Goal: Find contact information: Find contact information

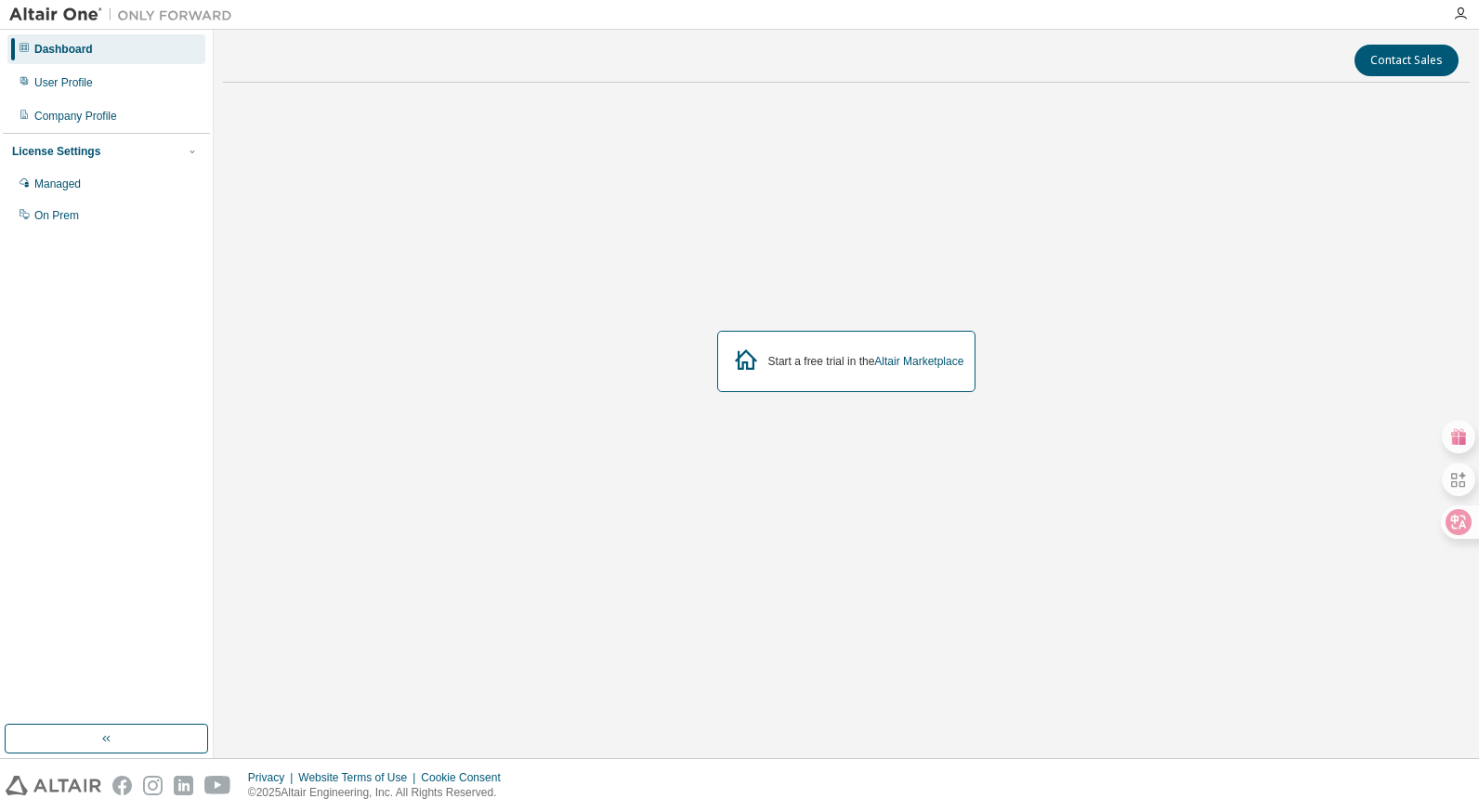
click at [179, 149] on div "License Settings" at bounding box center [106, 151] width 188 height 17
click at [62, 189] on div "Managed" at bounding box center [58, 184] width 47 height 15
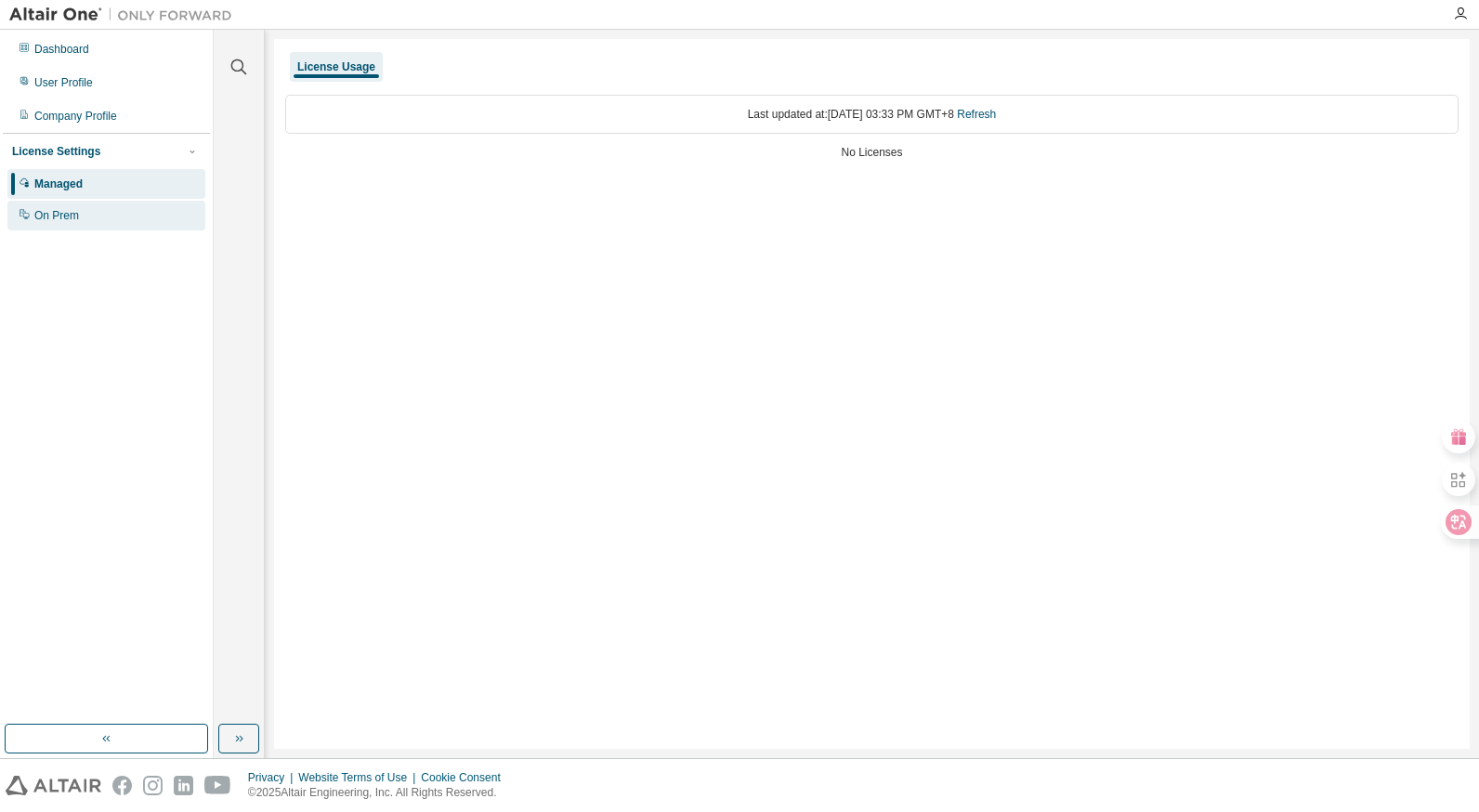
click at [62, 221] on div "On Prem" at bounding box center [57, 215] width 45 height 15
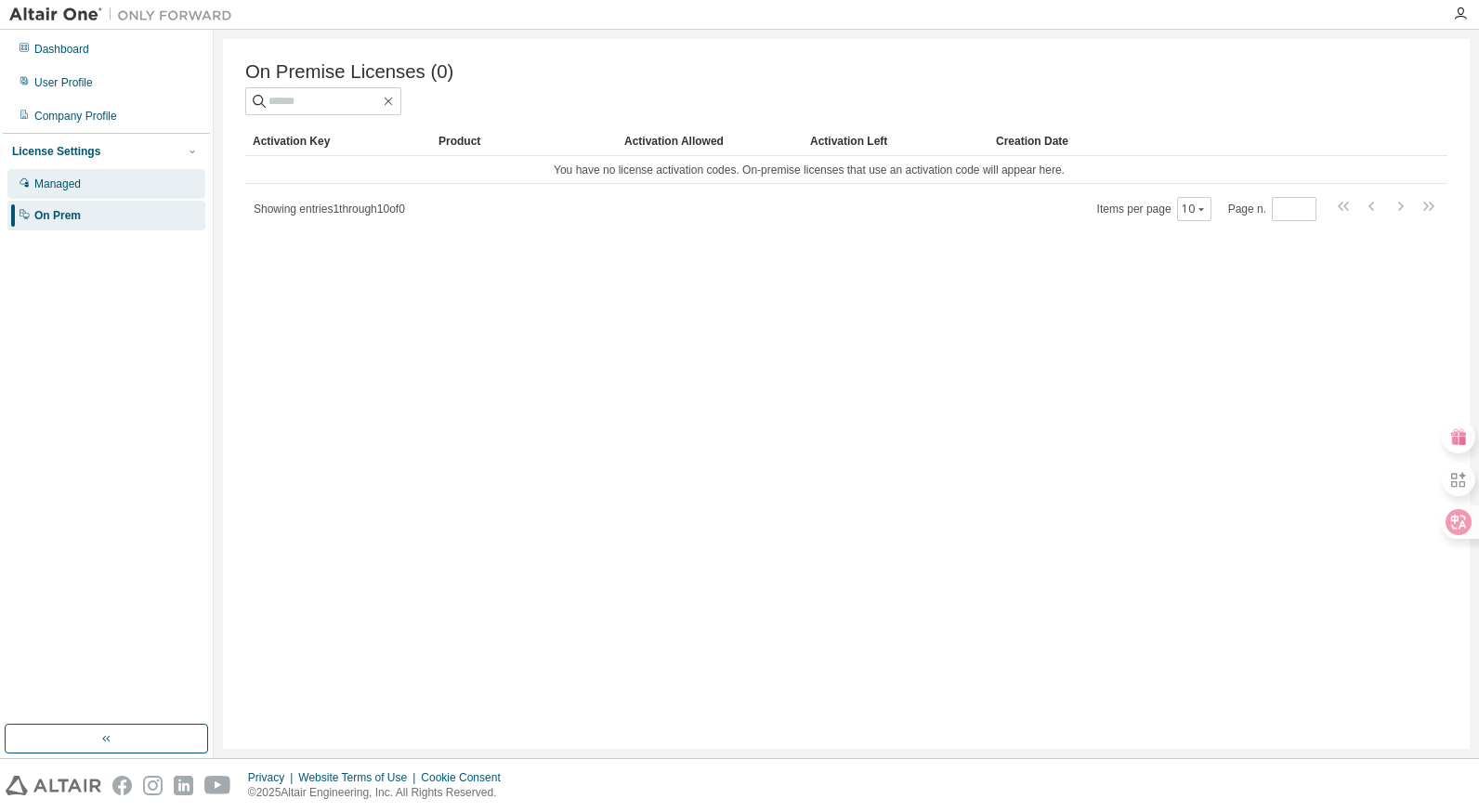
click at [73, 186] on div "Managed" at bounding box center [58, 184] width 47 height 15
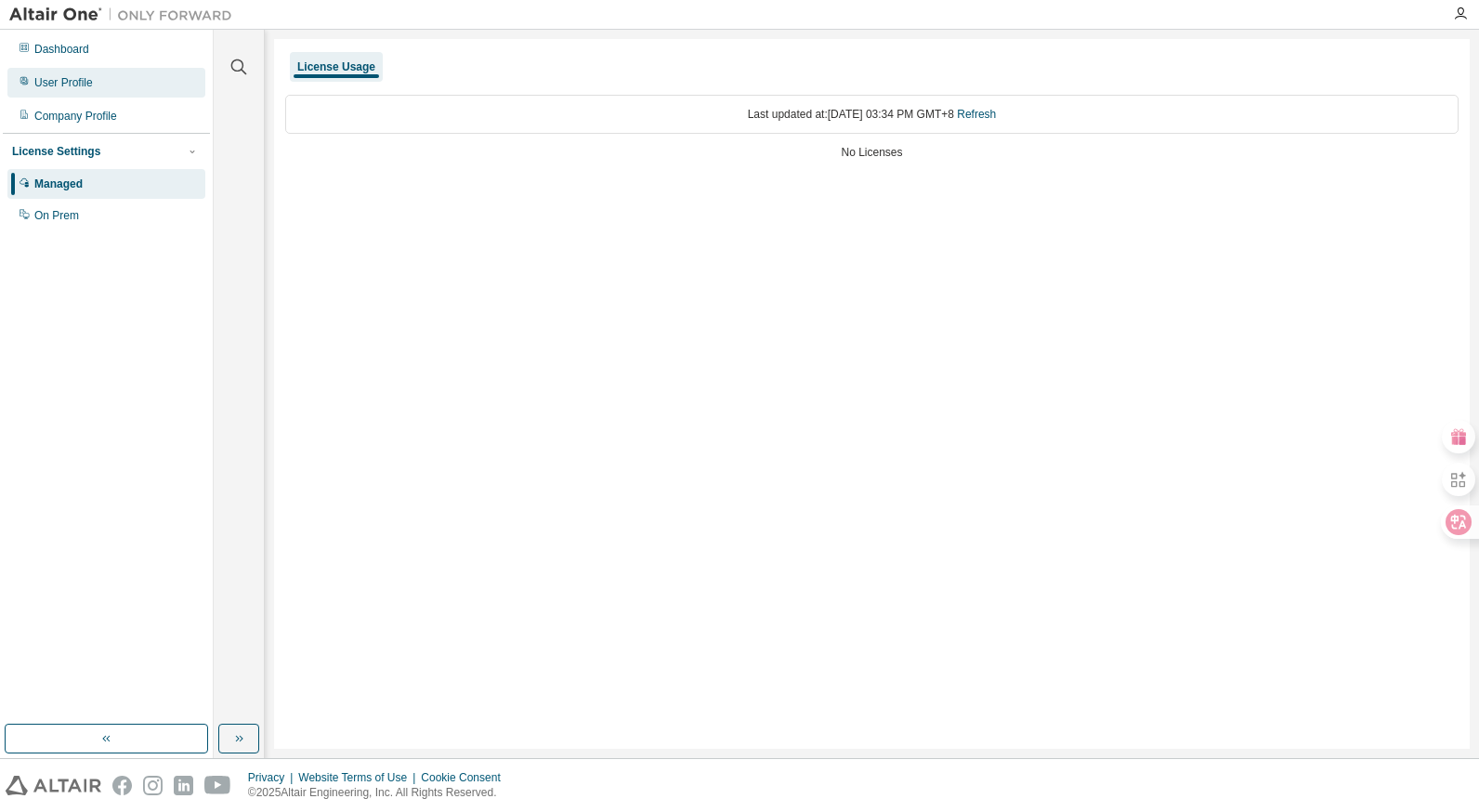
click at [93, 80] on div "User Profile" at bounding box center [106, 83] width 198 height 30
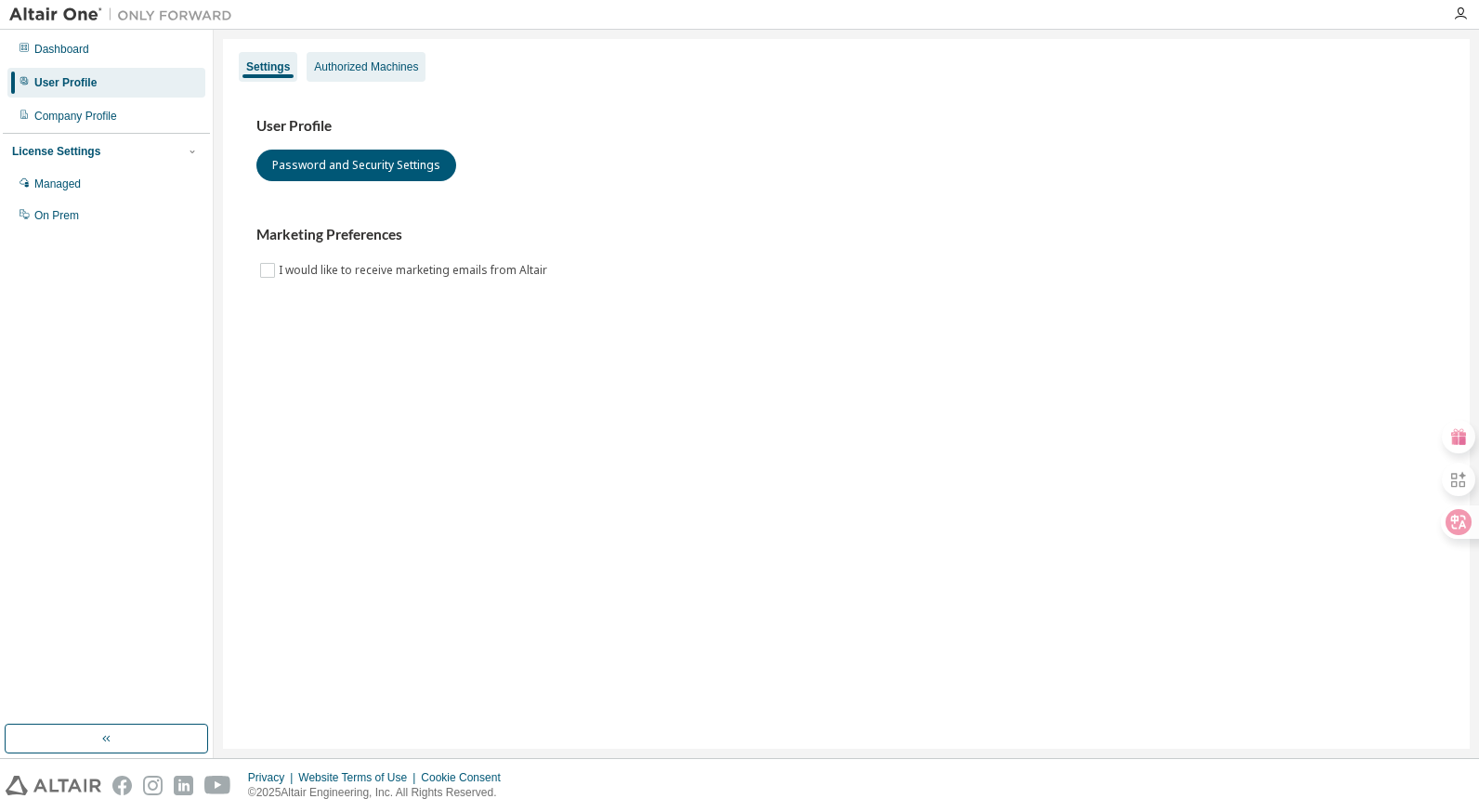
click at [369, 70] on div "Authorized Machines" at bounding box center [366, 67] width 104 height 15
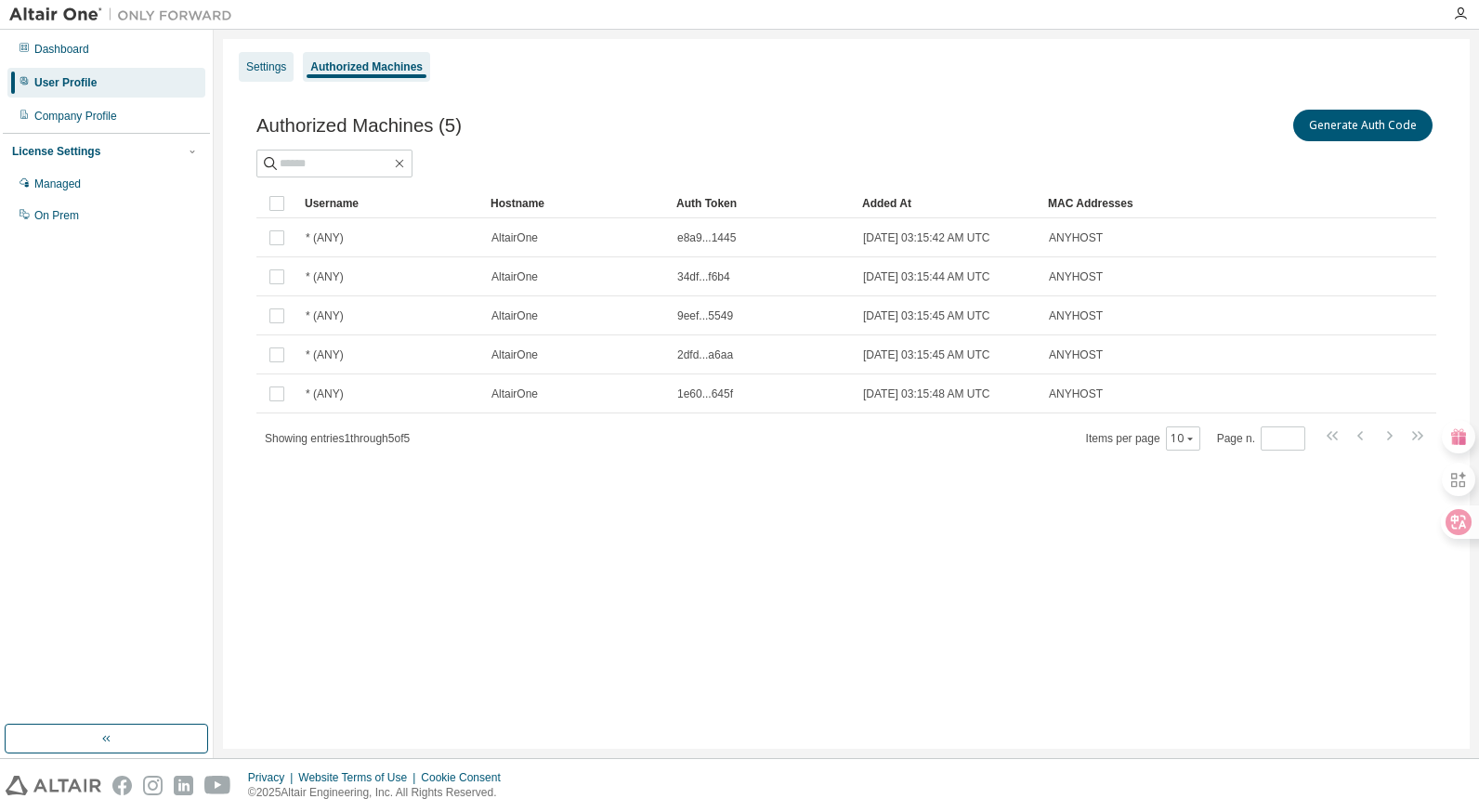
click at [242, 65] on div "Settings" at bounding box center [266, 67] width 55 height 30
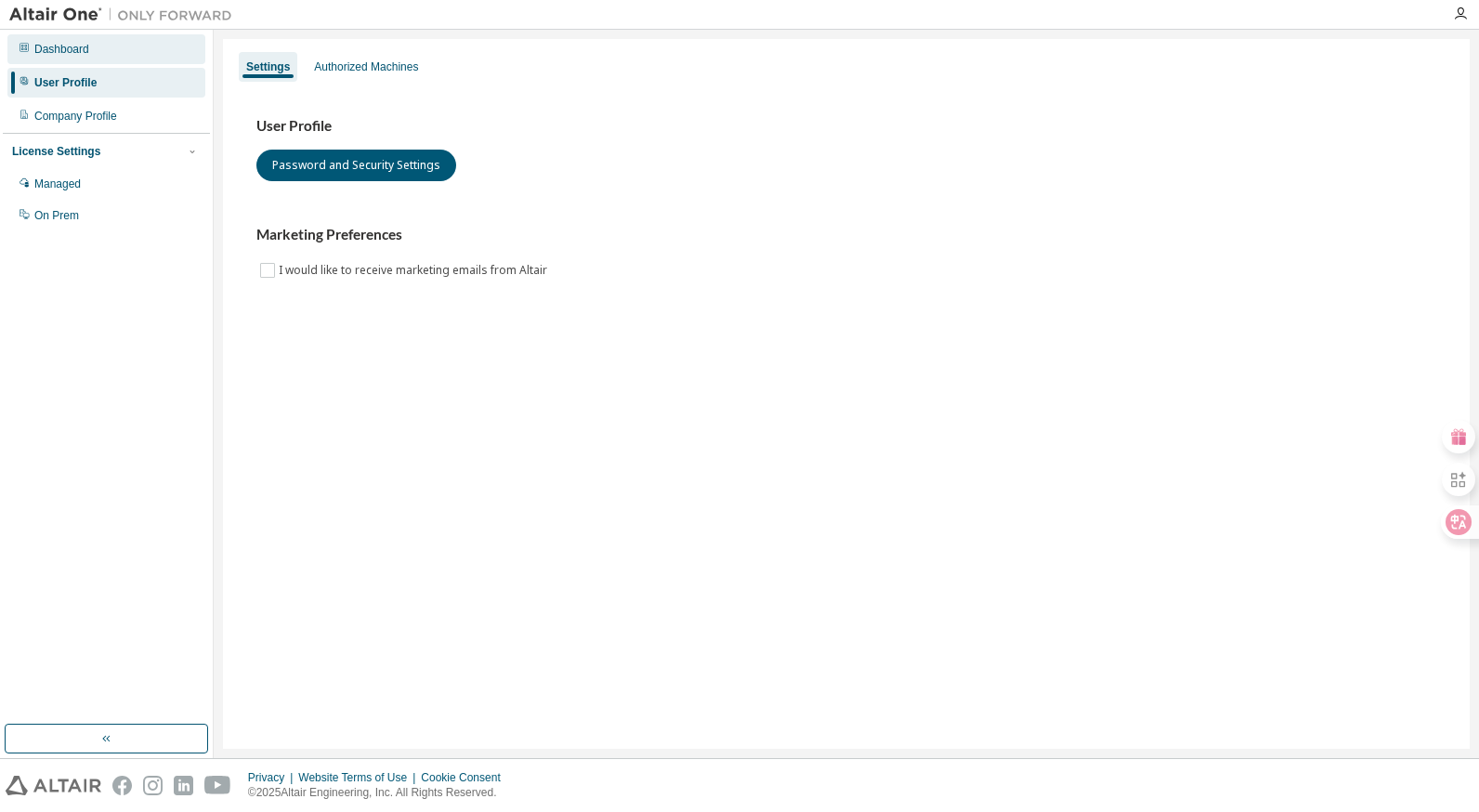
click at [99, 55] on div "Dashboard" at bounding box center [106, 49] width 198 height 30
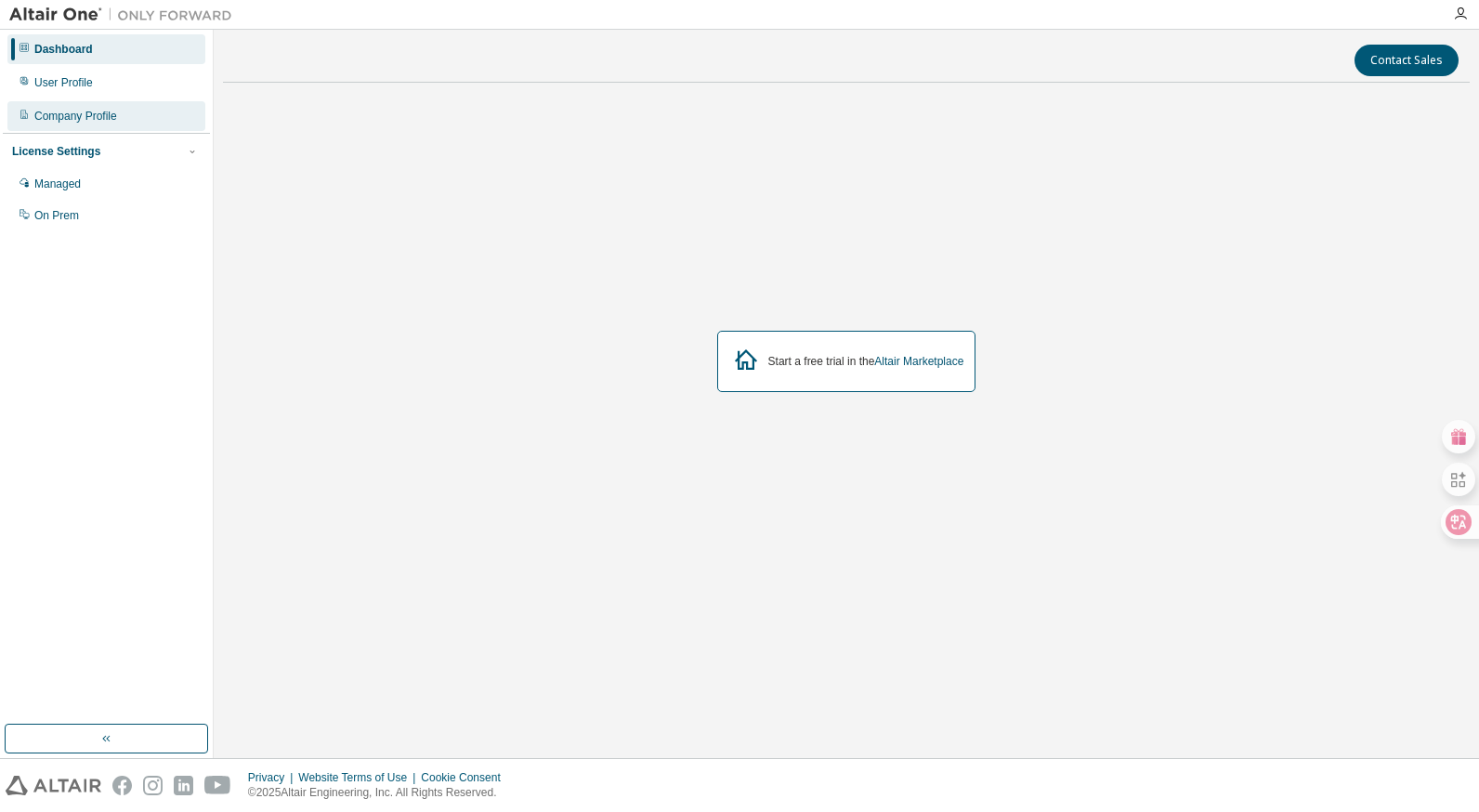
click at [97, 122] on div "Company Profile" at bounding box center [76, 117] width 83 height 15
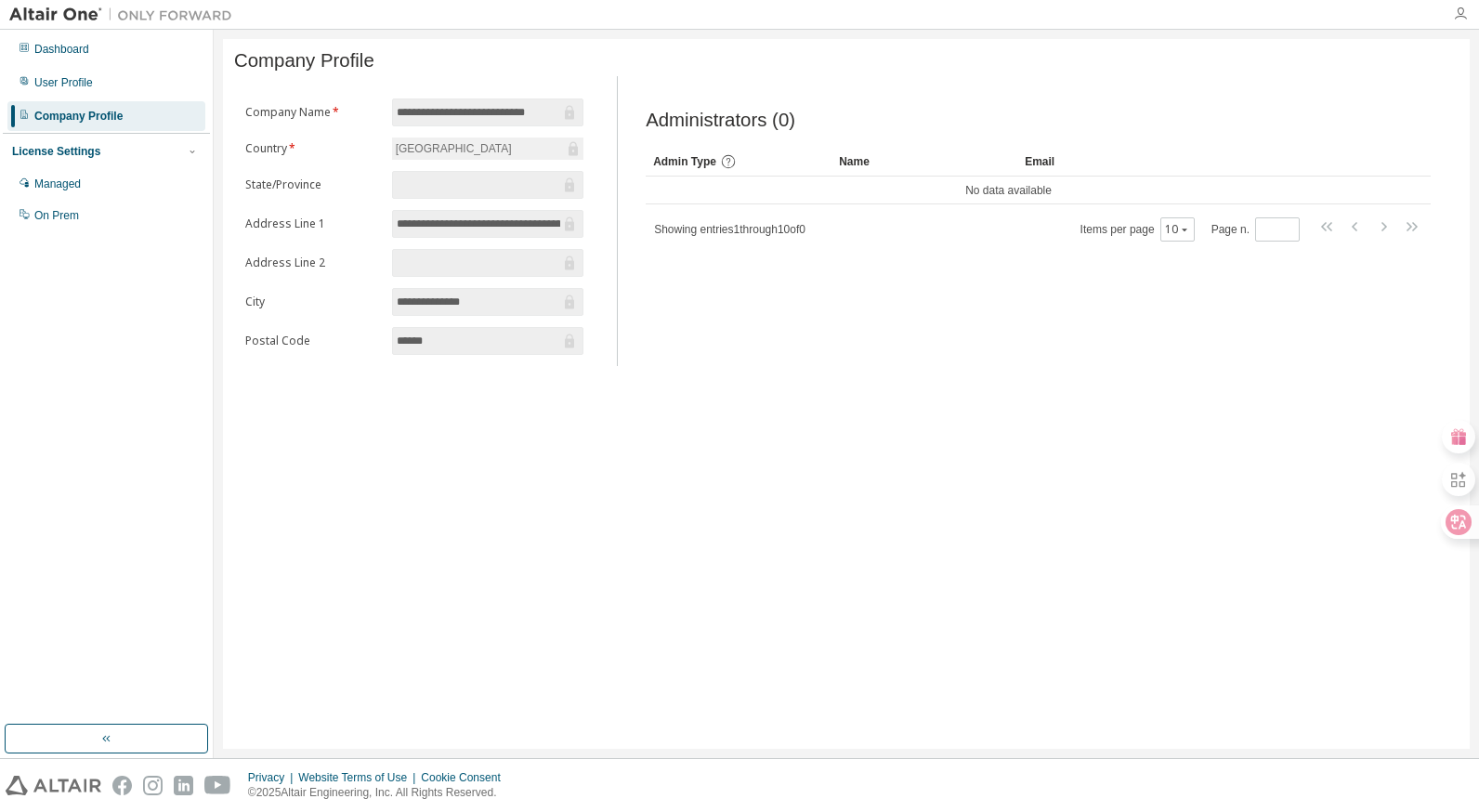
click at [1460, 15] on icon "button" at bounding box center [1461, 14] width 15 height 15
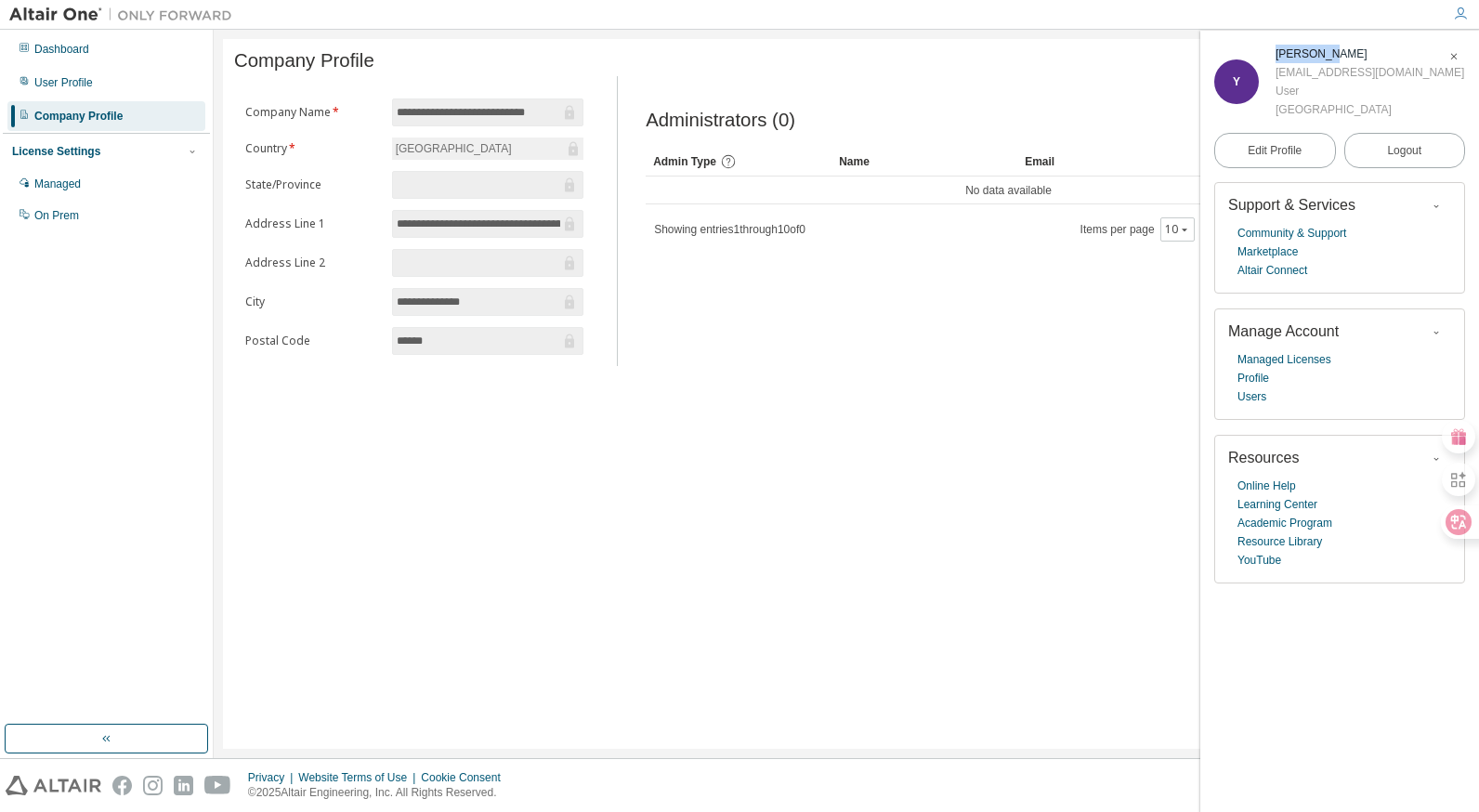
drag, startPoint x: 1329, startPoint y: 55, endPoint x: 1271, endPoint y: 57, distance: 58.0
click at [1271, 57] on div "Y [PERSON_NAME] [EMAIL_ADDRESS][DOMAIN_NAME] User [GEOGRAPHIC_DATA]" at bounding box center [1339, 82] width 251 height 75
copy div "[PERSON_NAME]"
click at [1285, 73] on div "[EMAIL_ADDRESS][DOMAIN_NAME]" at bounding box center [1370, 73] width 188 height 19
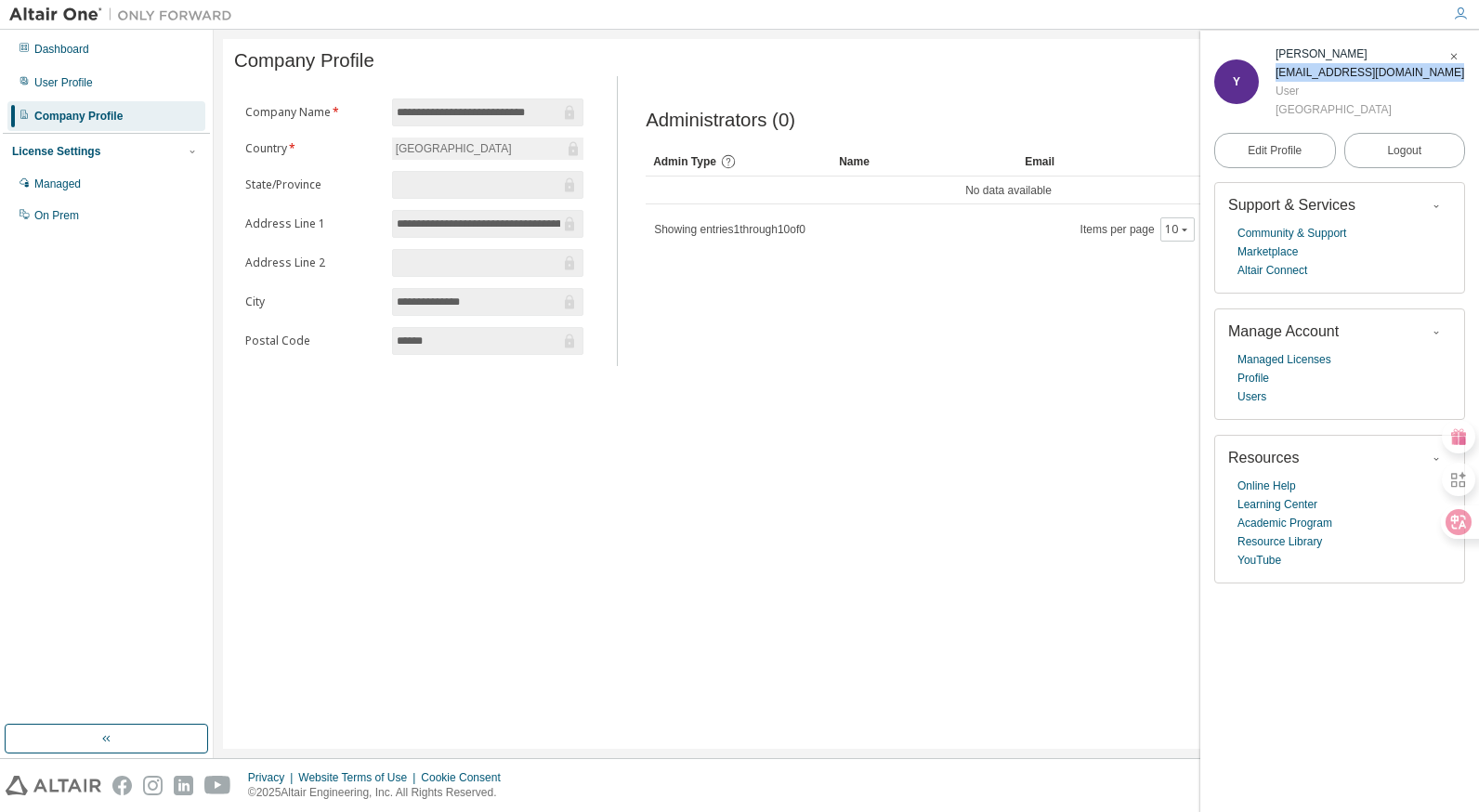
click at [1285, 73] on div "[EMAIL_ADDRESS][DOMAIN_NAME]" at bounding box center [1370, 73] width 188 height 19
copy div "[EMAIL_ADDRESS][DOMAIN_NAME]"
click at [1300, 115] on div "[GEOGRAPHIC_DATA]" at bounding box center [1370, 110] width 188 height 19
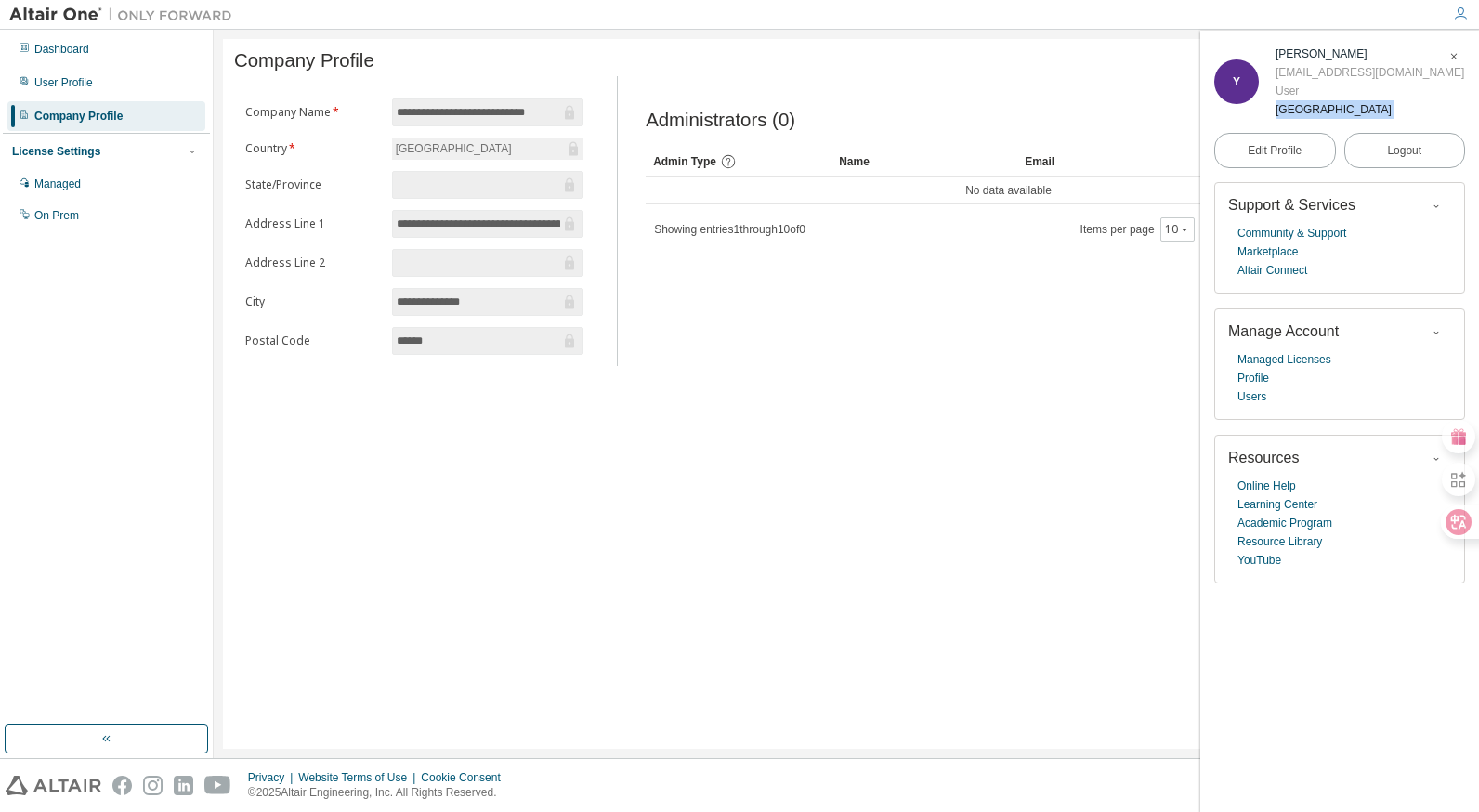
copy div "[GEOGRAPHIC_DATA] Edit Profile Logout"
click at [479, 117] on input "**********" at bounding box center [478, 113] width 163 height 19
drag, startPoint x: 479, startPoint y: 117, endPoint x: 449, endPoint y: 123, distance: 30.6
click at [449, 122] on input "**********" at bounding box center [478, 113] width 163 height 19
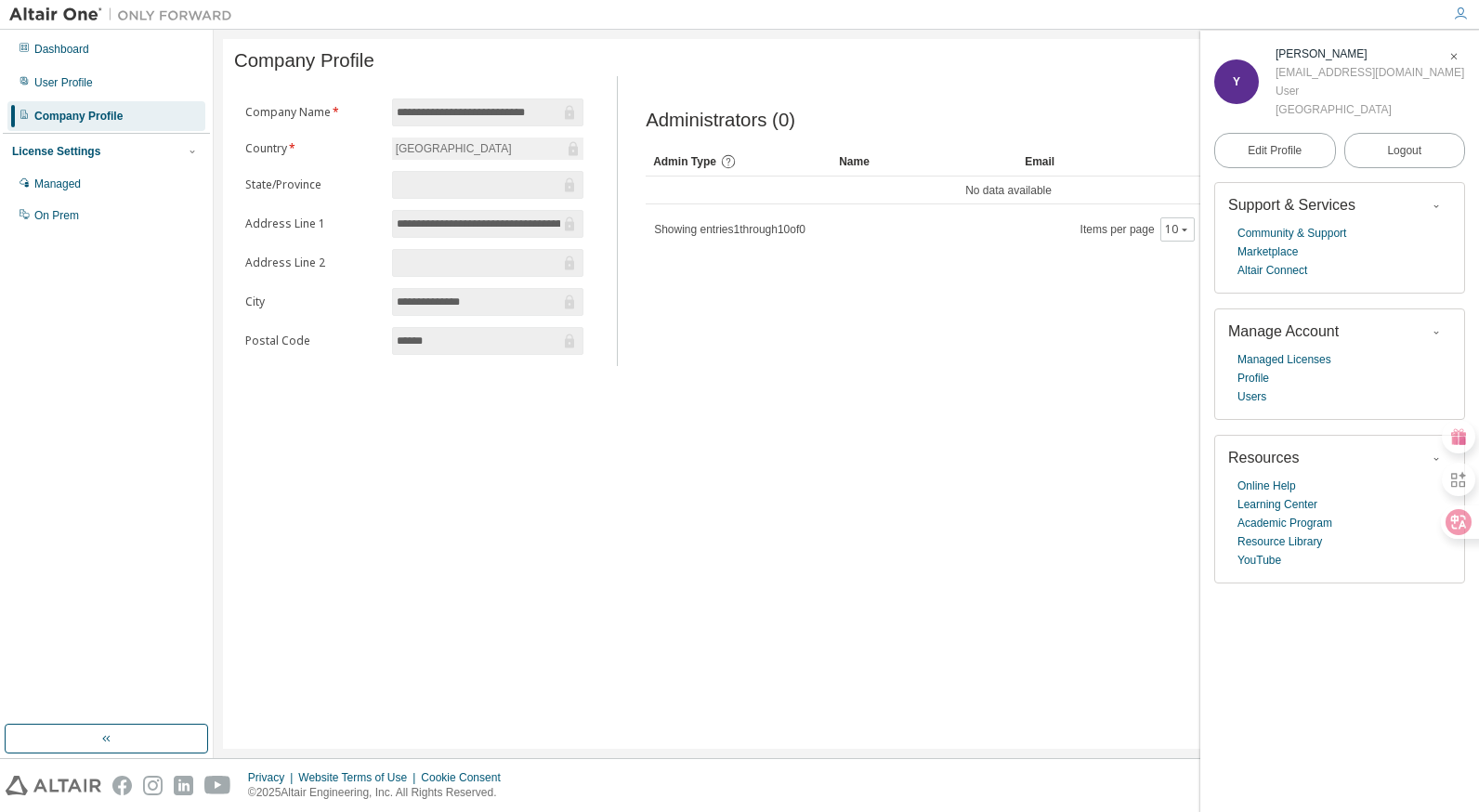
click at [449, 122] on input "**********" at bounding box center [478, 113] width 163 height 19
click at [1352, 78] on div "[EMAIL_ADDRESS][DOMAIN_NAME]" at bounding box center [1370, 73] width 188 height 19
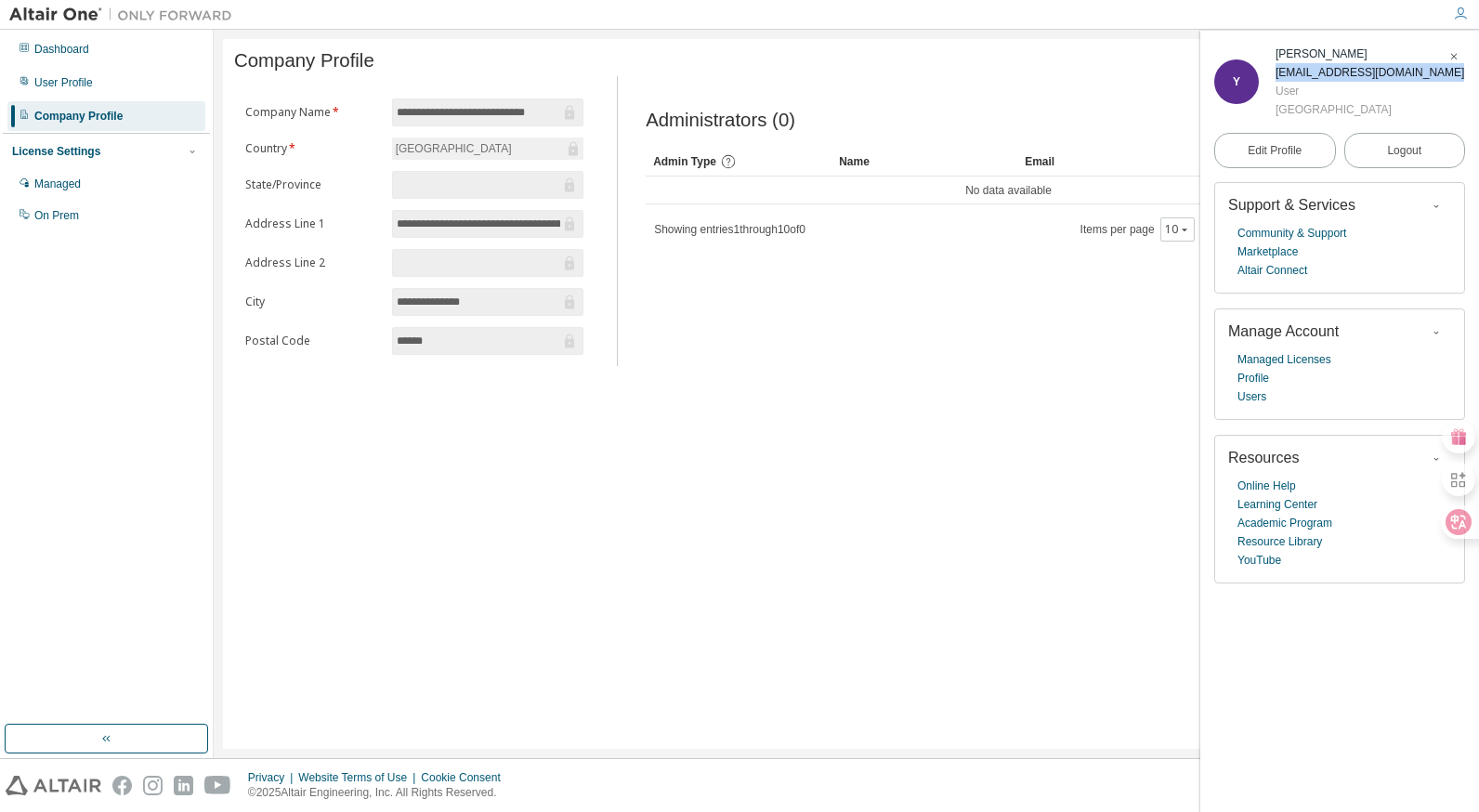
copy div "[EMAIL_ADDRESS][DOMAIN_NAME]"
click at [1296, 47] on div "[PERSON_NAME]" at bounding box center [1370, 54] width 188 height 19
copy div "[PERSON_NAME]"
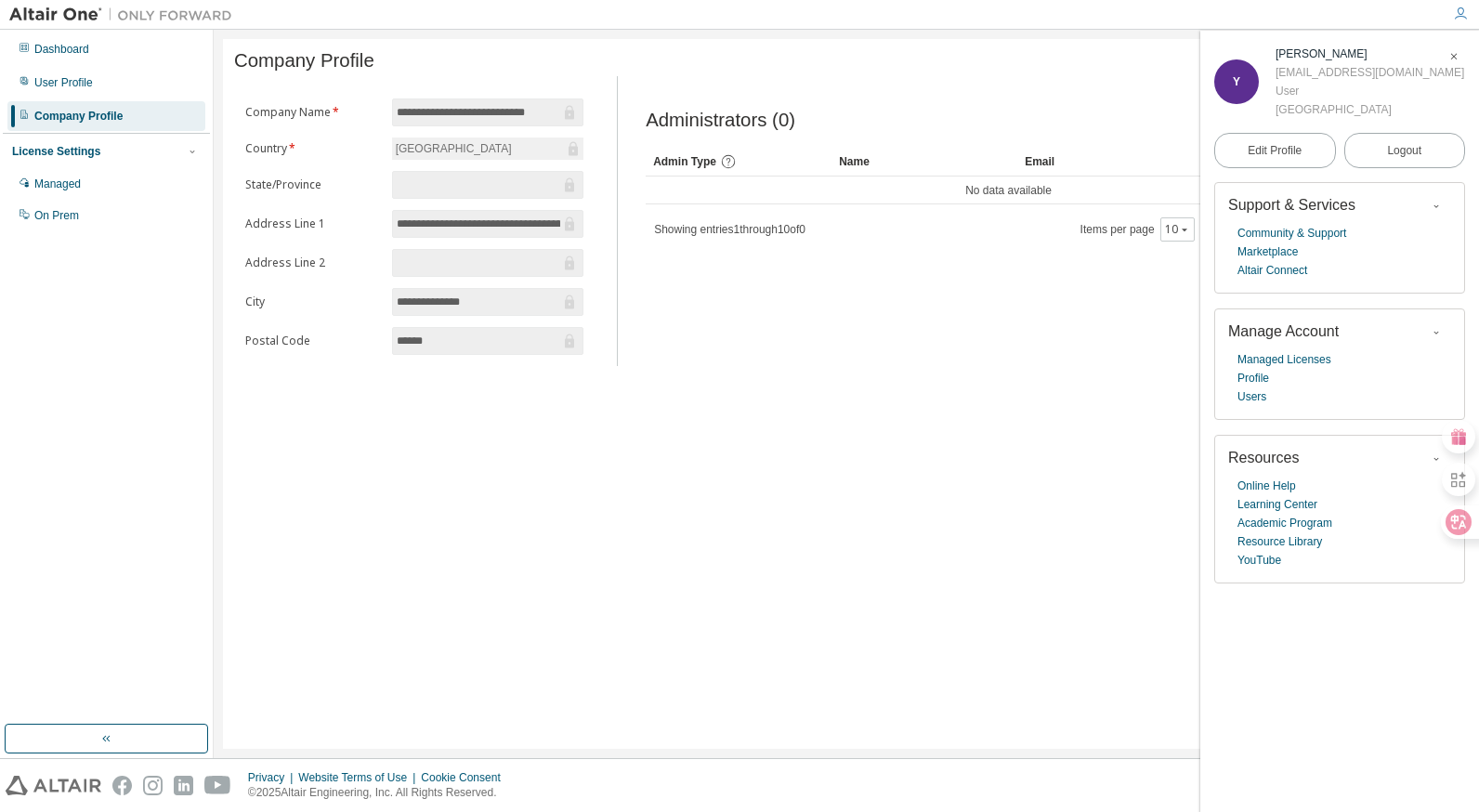
click at [1306, 108] on div "[GEOGRAPHIC_DATA]" at bounding box center [1370, 110] width 188 height 19
copy div "[GEOGRAPHIC_DATA] Edit Profile Logout"
